Goal: Task Accomplishment & Management: Manage account settings

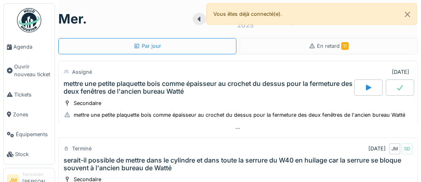
scroll to position [357, 0]
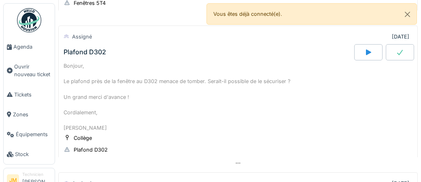
click at [95, 51] on div "Plafond D302" at bounding box center [84, 52] width 42 height 8
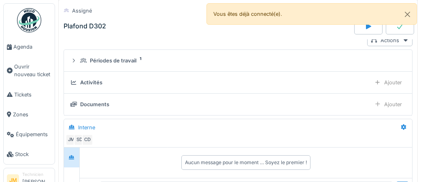
scroll to position [477, 0]
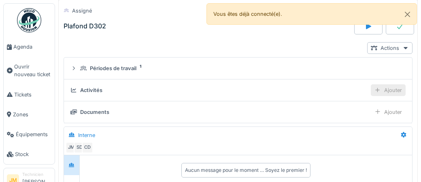
click at [394, 91] on div "Ajouter" at bounding box center [387, 90] width 35 height 12
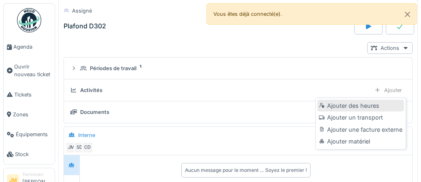
click at [355, 108] on div "Ajouter des heures" at bounding box center [360, 105] width 86 height 12
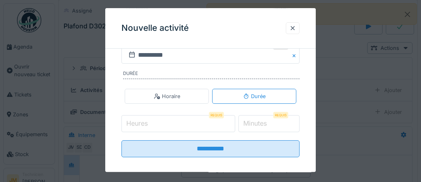
scroll to position [150, 0]
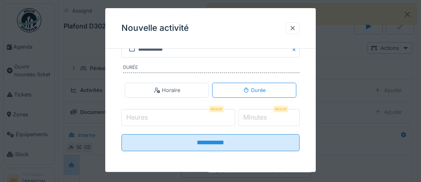
click at [168, 117] on input "Heures" at bounding box center [178, 117] width 114 height 17
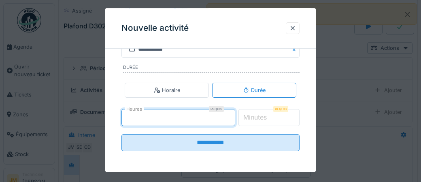
type input "*"
click at [264, 115] on label "Minutes" at bounding box center [254, 117] width 27 height 10
click at [264, 115] on input "*" at bounding box center [268, 117] width 61 height 17
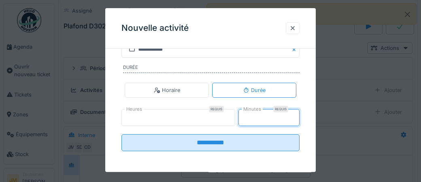
type input "**"
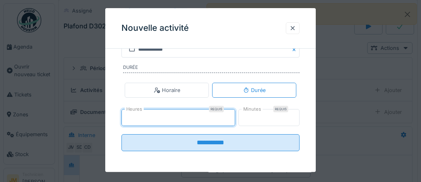
click at [137, 120] on input "*" at bounding box center [178, 117] width 114 height 17
type input "*"
type input "**"
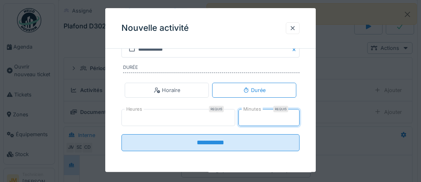
click at [258, 116] on input "**" at bounding box center [268, 117] width 61 height 17
type input "*"
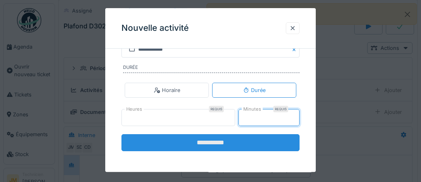
type input "**"
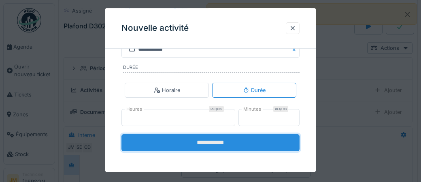
click at [226, 140] on input "**********" at bounding box center [210, 142] width 178 height 17
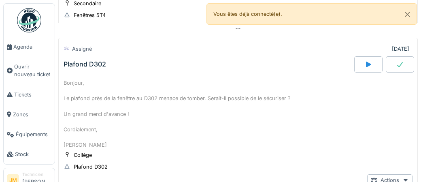
scroll to position [336, 0]
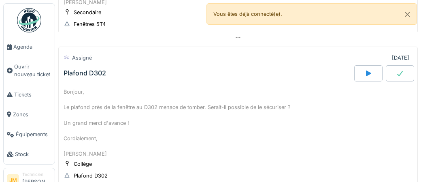
click at [399, 74] on icon at bounding box center [400, 73] width 6 height 5
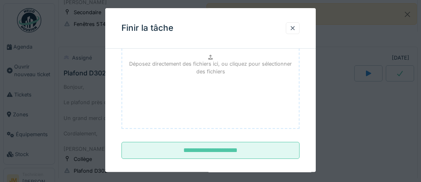
scroll to position [132, 0]
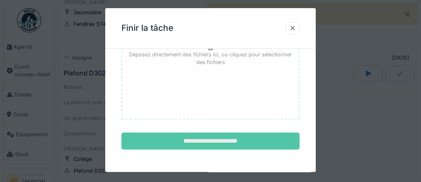
click at [212, 139] on input "**********" at bounding box center [210, 141] width 178 height 17
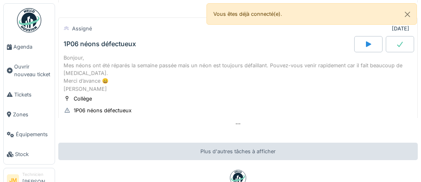
scroll to position [464, 0]
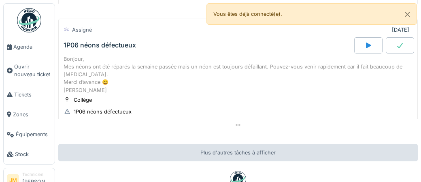
click at [404, 46] on div at bounding box center [399, 45] width 28 height 16
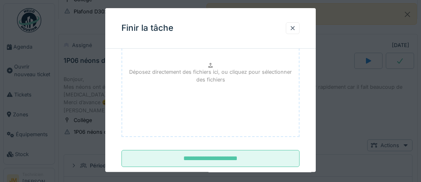
scroll to position [132, 0]
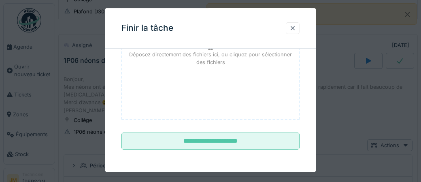
click at [293, 28] on div at bounding box center [292, 28] width 6 height 8
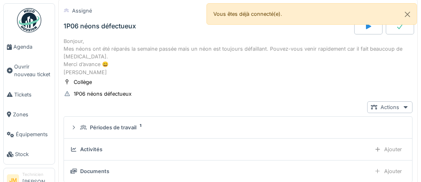
scroll to position [493, 0]
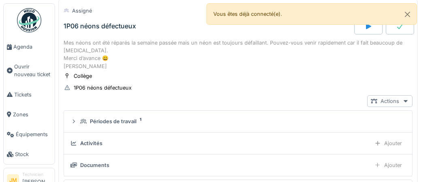
click at [404, 100] on icon at bounding box center [405, 101] width 4 height 2
click at [339, 76] on div "Collège 1P06 néons défectueux" at bounding box center [237, 82] width 349 height 20
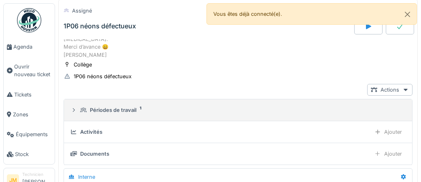
scroll to position [508, 0]
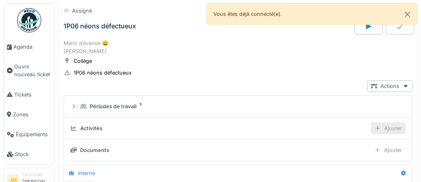
click at [396, 122] on div "Ajouter" at bounding box center [387, 128] width 35 height 12
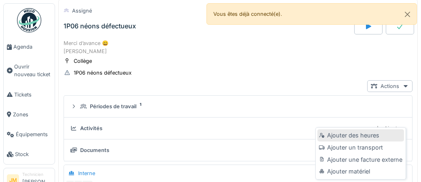
click at [370, 135] on div "Ajouter des heures" at bounding box center [360, 135] width 86 height 12
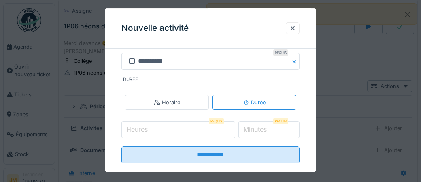
scroll to position [150, 0]
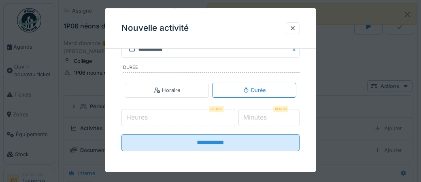
click at [183, 114] on input "Heures" at bounding box center [178, 117] width 114 height 17
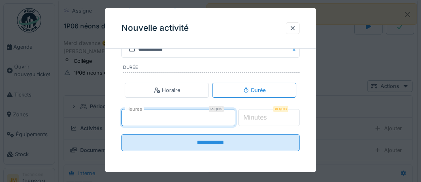
type input "*"
click at [266, 117] on label "Minutes" at bounding box center [254, 117] width 27 height 10
click at [266, 117] on input "*" at bounding box center [268, 117] width 61 height 17
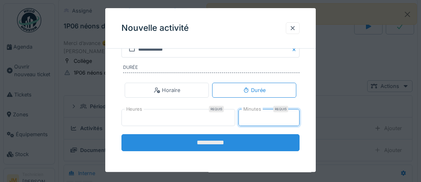
type input "**"
click at [220, 146] on input "**********" at bounding box center [210, 142] width 178 height 17
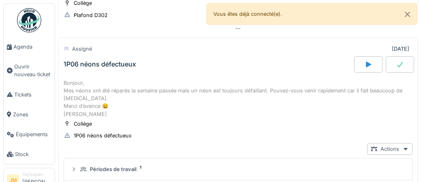
scroll to position [437, 0]
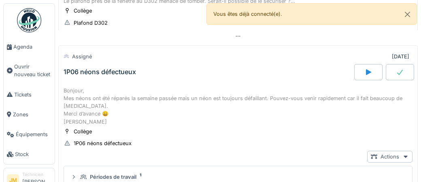
click at [394, 72] on div at bounding box center [399, 72] width 28 height 16
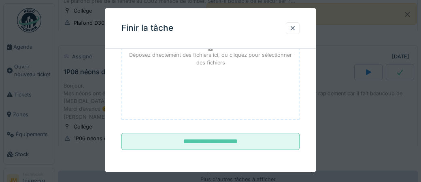
scroll to position [132, 0]
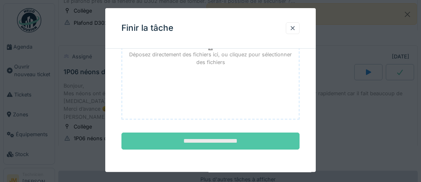
click at [208, 139] on input "**********" at bounding box center [210, 141] width 178 height 17
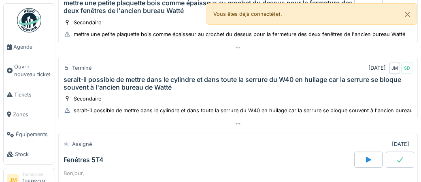
scroll to position [71, 0]
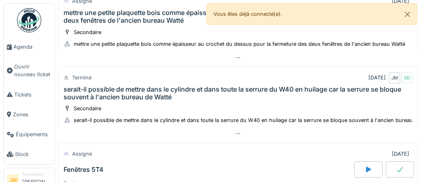
click at [265, 87] on div "serait-il possible de mettre dans le cylindre et dans toute la serrure du W40 e…" at bounding box center [237, 92] width 349 height 15
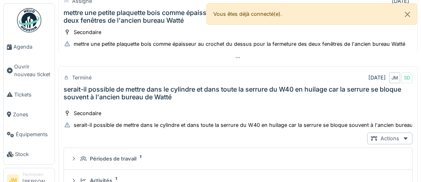
scroll to position [104, 0]
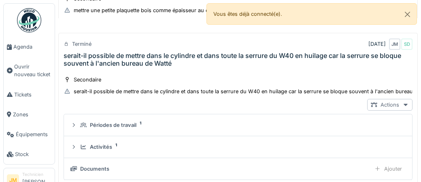
click at [406, 105] on icon at bounding box center [405, 104] width 6 height 5
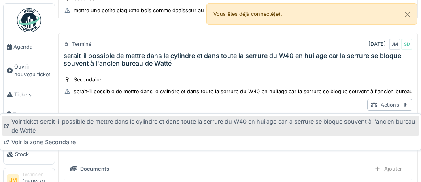
click at [260, 126] on div "Voir ticket serait-il possible de mettre dans le cylindre et dans toute la serr…" at bounding box center [210, 125] width 416 height 21
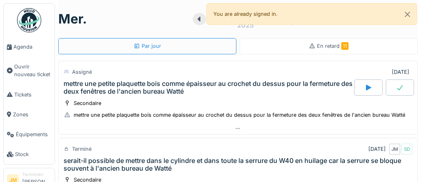
click at [328, 46] on span "En retard 11" at bounding box center [333, 46] width 32 height 6
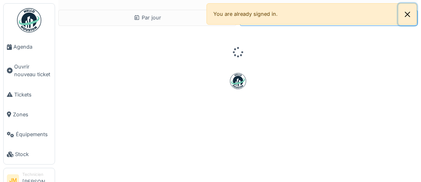
click at [406, 15] on button "Close" at bounding box center [407, 14] width 18 height 21
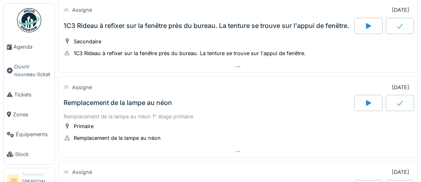
scroll to position [344, 0]
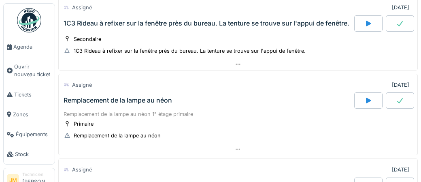
click at [115, 97] on div "Remplacement de la lampe au néon" at bounding box center [117, 100] width 108 height 8
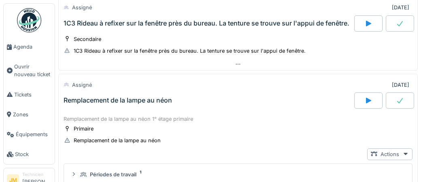
scroll to position [380, 0]
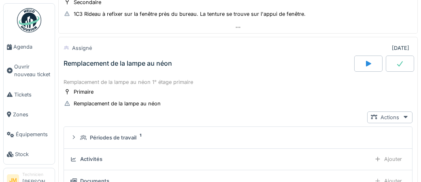
click at [404, 63] on div at bounding box center [399, 63] width 28 height 16
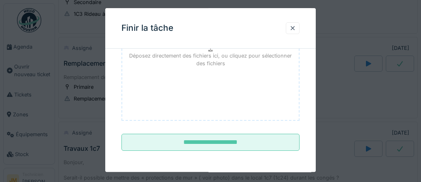
scroll to position [132, 0]
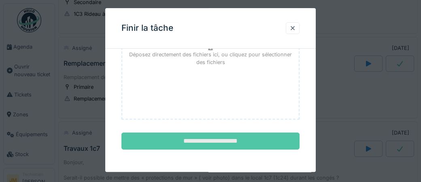
click at [222, 139] on input "**********" at bounding box center [210, 141] width 178 height 17
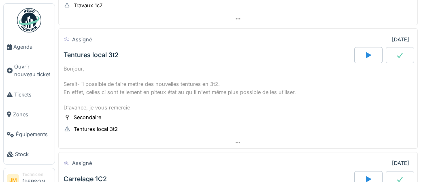
scroll to position [597, 0]
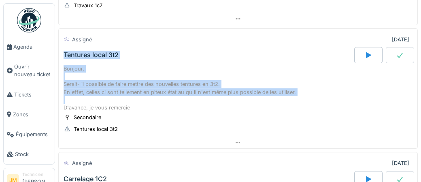
drag, startPoint x: 61, startPoint y: 48, endPoint x: 300, endPoint y: 93, distance: 243.1
click at [300, 93] on div "Assigné 03/09/2025 Tentures local 3t2 Bonjour, Serait- il possible de faire met…" at bounding box center [237, 88] width 359 height 120
copy div "Tentures local 3t2 Bonjour, Serait- il possible de faire mettre des nouvelles t…"
click at [145, 47] on div "Tentures local 3t2" at bounding box center [208, 55] width 292 height 16
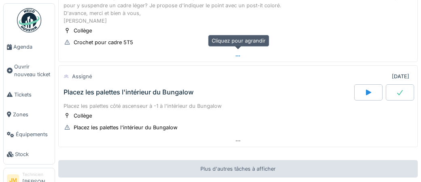
scroll to position [1178, 0]
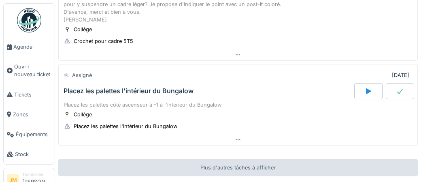
click at [135, 87] on div "Placez les palettes l'intérieur du Bungalow" at bounding box center [128, 91] width 130 height 8
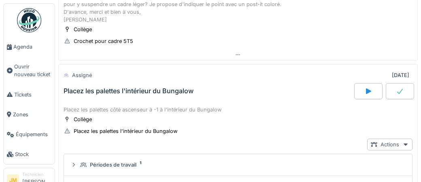
scroll to position [1200, 0]
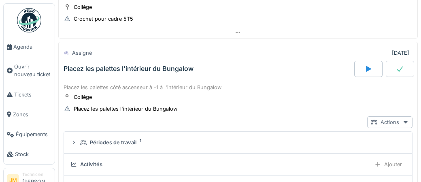
click at [407, 119] on icon at bounding box center [405, 121] width 6 height 5
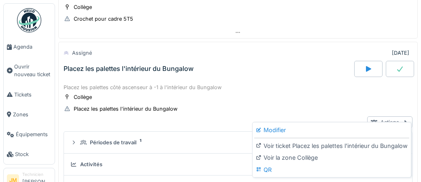
drag, startPoint x: 283, startPoint y: 102, endPoint x: 319, endPoint y: 90, distance: 38.4
click at [285, 100] on div "Collège Placez les palettes l'intérieur du Bungalow" at bounding box center [237, 103] width 349 height 20
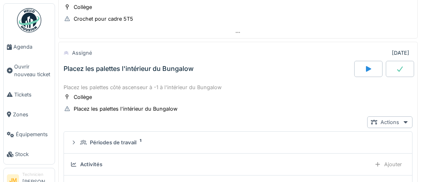
click at [399, 66] on icon at bounding box center [399, 69] width 8 height 6
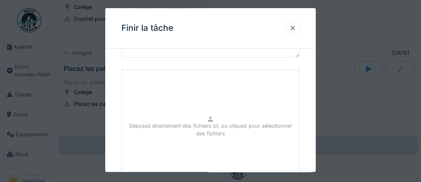
scroll to position [132, 0]
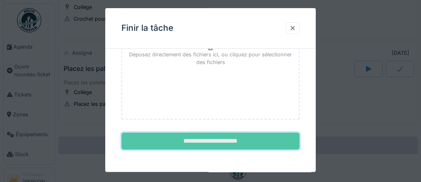
click at [209, 137] on input "**********" at bounding box center [210, 141] width 178 height 17
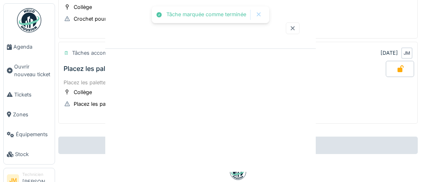
click at [292, 29] on div at bounding box center [210, 28] width 210 height 40
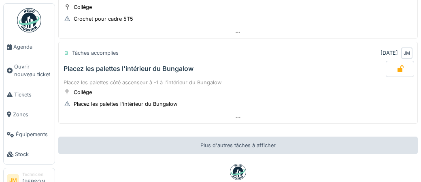
click at [123, 65] on div "Placez les palettes l'intérieur du Bungalow" at bounding box center [128, 69] width 130 height 8
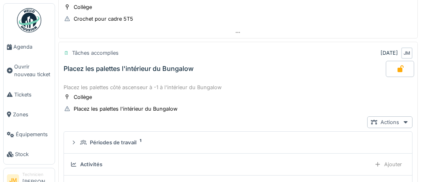
click at [282, 61] on div "Placez les palettes l'intérieur du Bungalow" at bounding box center [223, 69] width 323 height 16
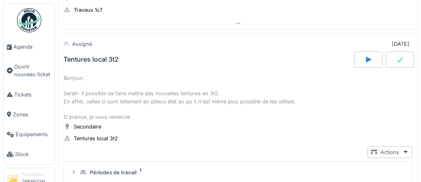
scroll to position [587, 0]
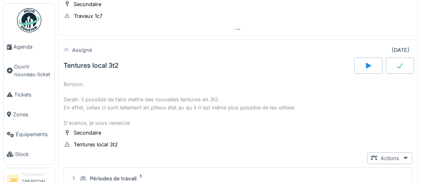
drag, startPoint x: 180, startPoint y: 94, endPoint x: 187, endPoint y: 95, distance: 6.9
click at [194, 95] on div "Bonjour, Serait- il possible de faire mettre des nouvelles tentures en 3t2. En …" at bounding box center [237, 103] width 349 height 46
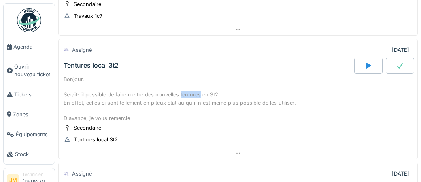
drag, startPoint x: 180, startPoint y: 89, endPoint x: 183, endPoint y: 8, distance: 80.5
click at [199, 88] on div "Bonjour, Serait- il possible de faire mettre des nouvelles tentures en 3t2. En …" at bounding box center [237, 98] width 349 height 46
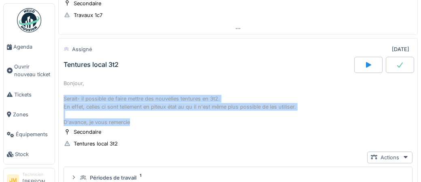
drag, startPoint x: 64, startPoint y: 93, endPoint x: 223, endPoint y: 91, distance: 158.9
click at [271, 109] on div "Bonjour, Serait- il possible de faire mettre des nouvelles tentures en 3t2. En …" at bounding box center [237, 102] width 349 height 46
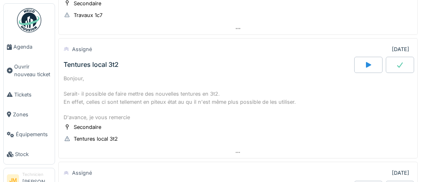
drag, startPoint x: 323, startPoint y: 65, endPoint x: 304, endPoint y: 63, distance: 19.1
click at [316, 64] on div "Tentures local 3t2" at bounding box center [208, 65] width 292 height 16
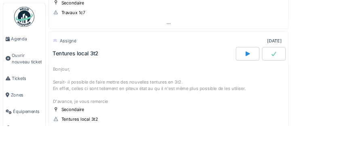
scroll to position [587, 0]
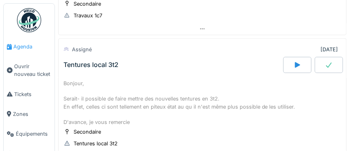
click at [21, 48] on span "Agenda" at bounding box center [32, 47] width 38 height 8
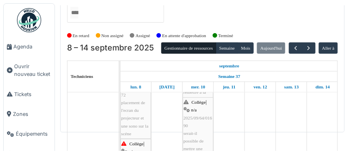
scroll to position [97, 0]
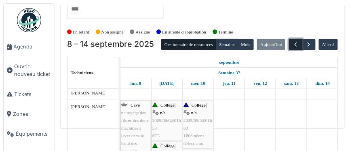
click at [296, 45] on span "button" at bounding box center [295, 44] width 7 height 7
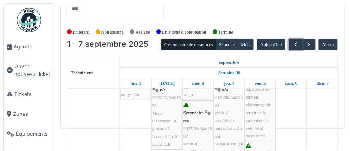
scroll to position [473, 0]
click at [31, 21] on img at bounding box center [29, 20] width 24 height 24
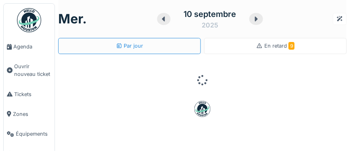
click at [287, 47] on span "En retard 9" at bounding box center [279, 46] width 30 height 6
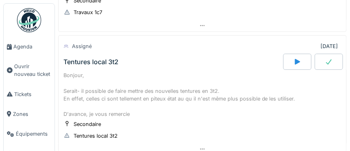
scroll to position [525, 0]
